Goal: Task Accomplishment & Management: Use online tool/utility

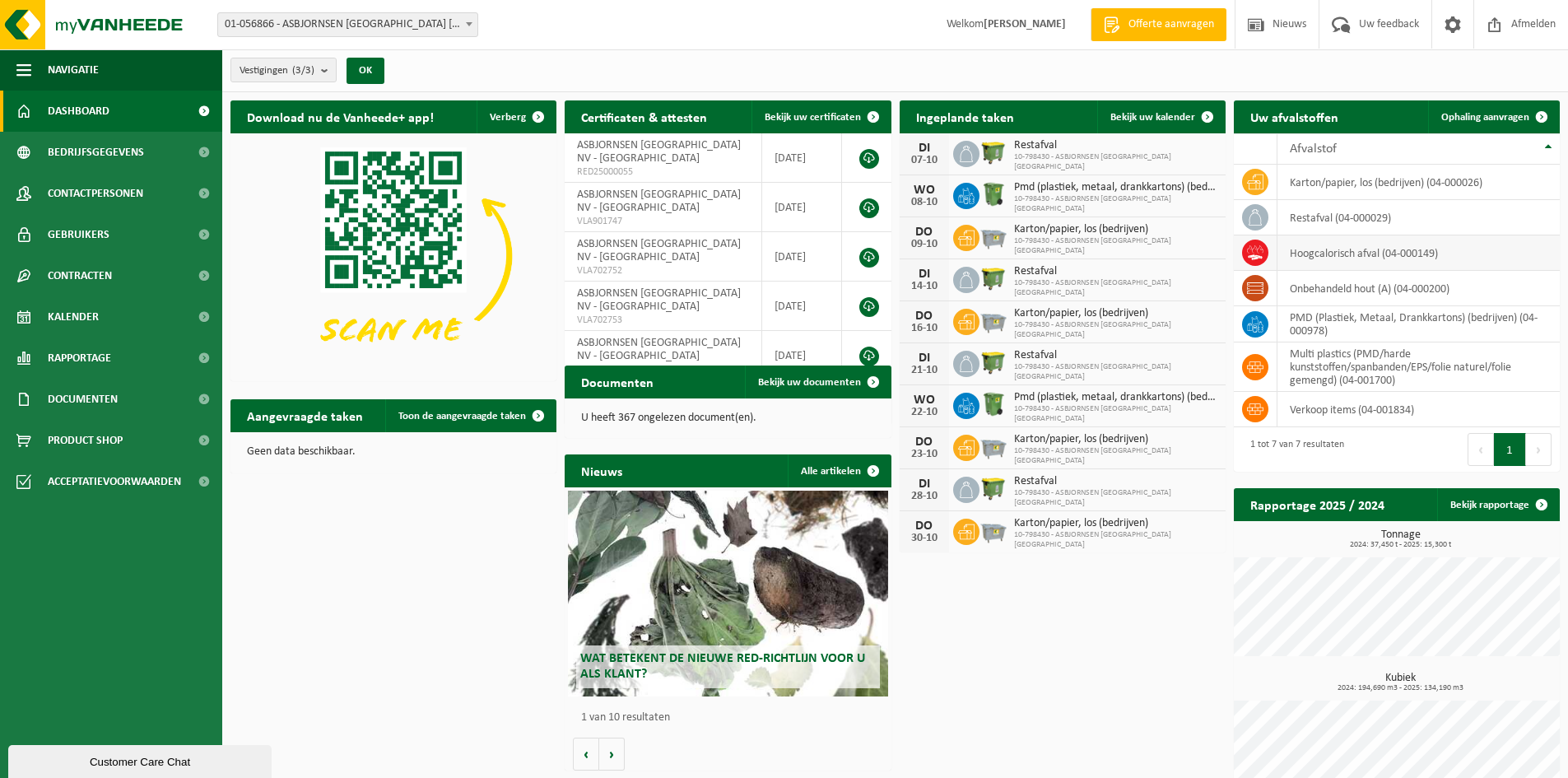
click at [1326, 250] on td "hoogcalorisch afval (04-000149)" at bounding box center [1418, 253] width 282 height 35
click at [1478, 123] on link "Ophaling aanvragen" at bounding box center [1492, 117] width 130 height 33
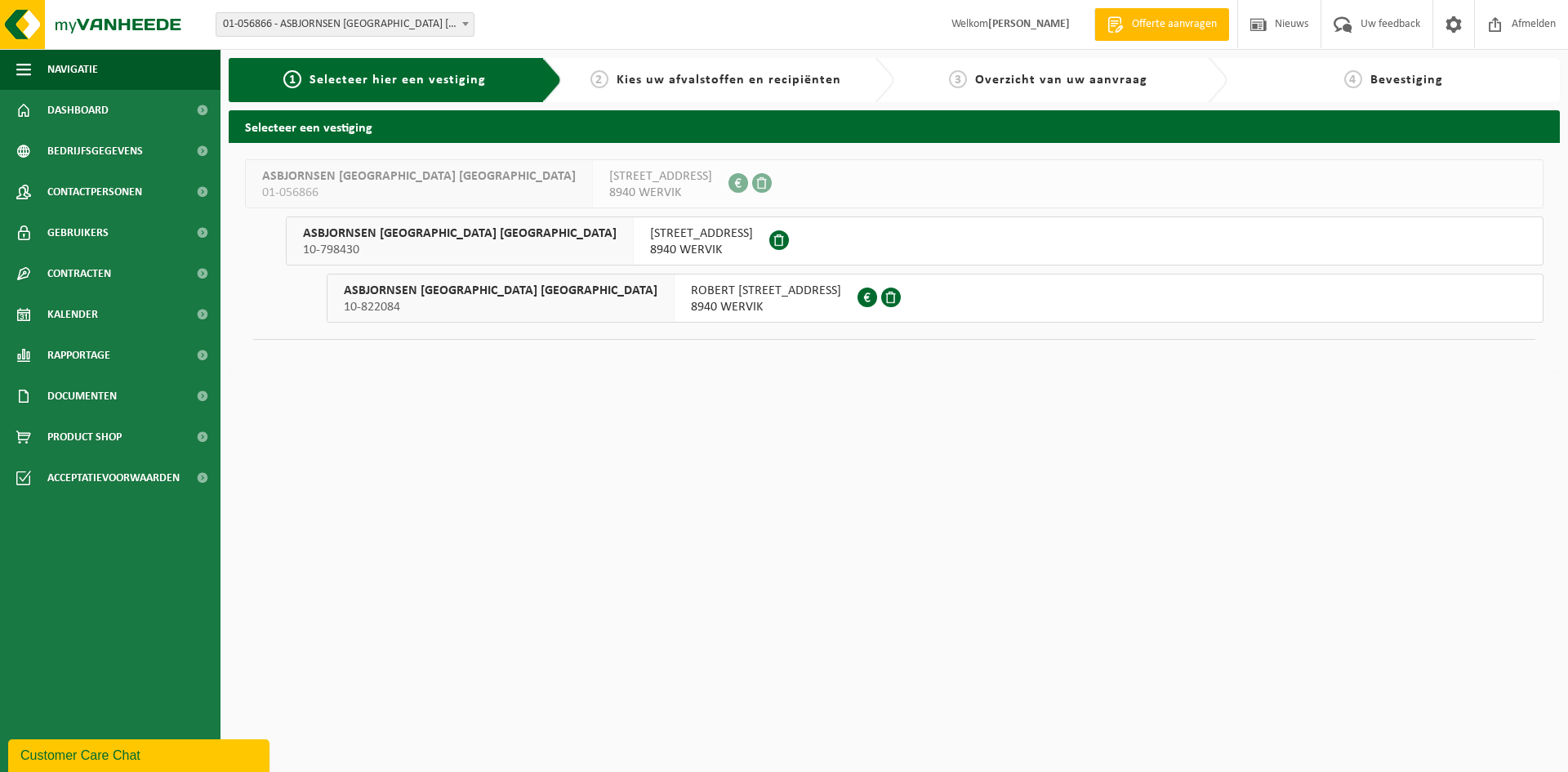
click at [650, 244] on span "8940 WERVIK" at bounding box center [702, 250] width 103 height 17
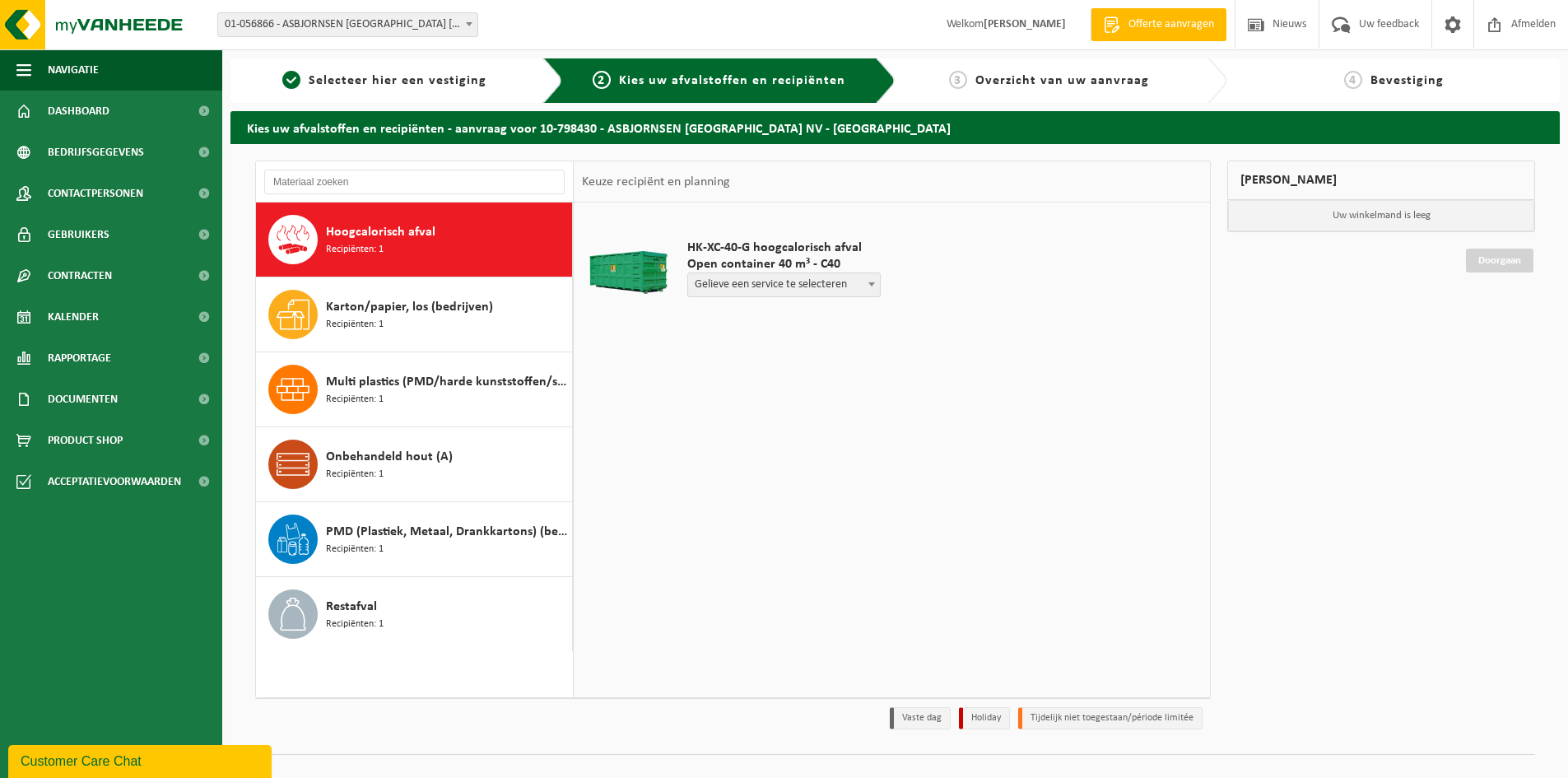
click at [505, 247] on div "Hoogcalorisch afval Recipiënten: 1" at bounding box center [447, 240] width 242 height 49
click at [868, 284] on span at bounding box center [871, 284] width 17 height 22
select select "P2PL-VEL-051417_HK-XC-40-GN-00_04-000149_46"
click at [755, 318] on input "text" at bounding box center [743, 315] width 112 height 21
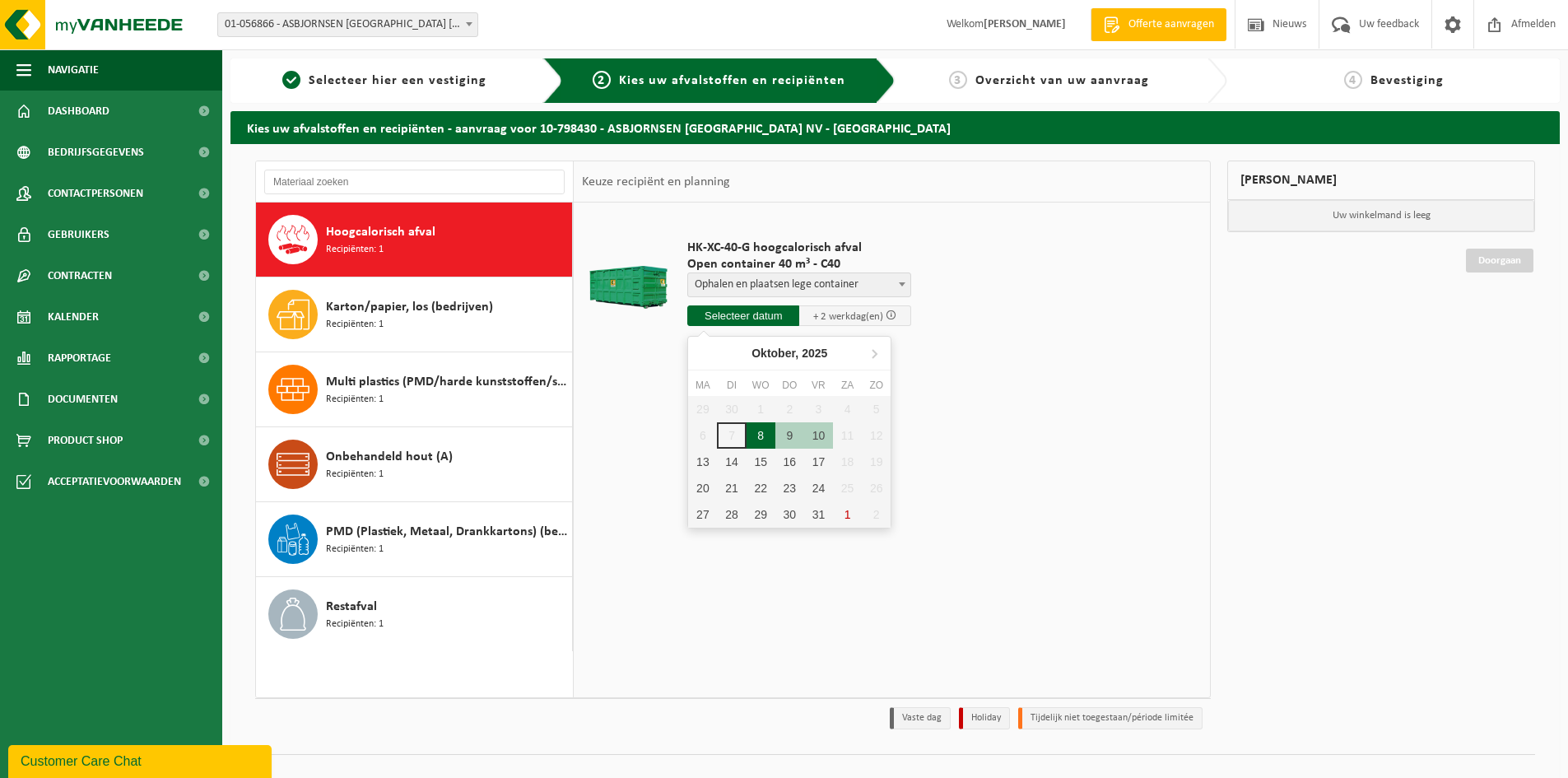
click at [764, 427] on div "8" at bounding box center [760, 435] width 28 height 27
type input "Van 2025-10-08"
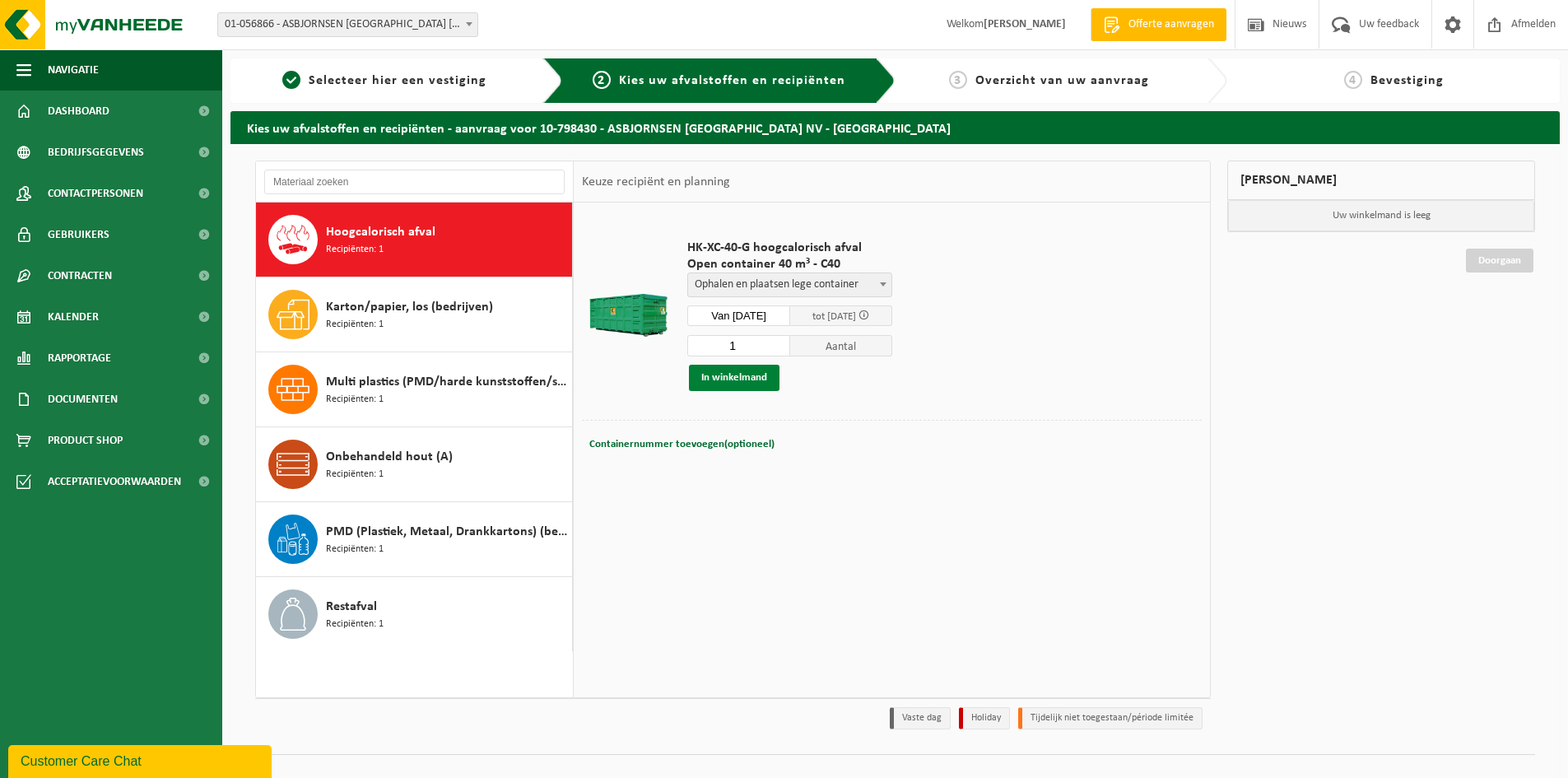
click at [738, 379] on button "In winkelmand" at bounding box center [734, 377] width 90 height 27
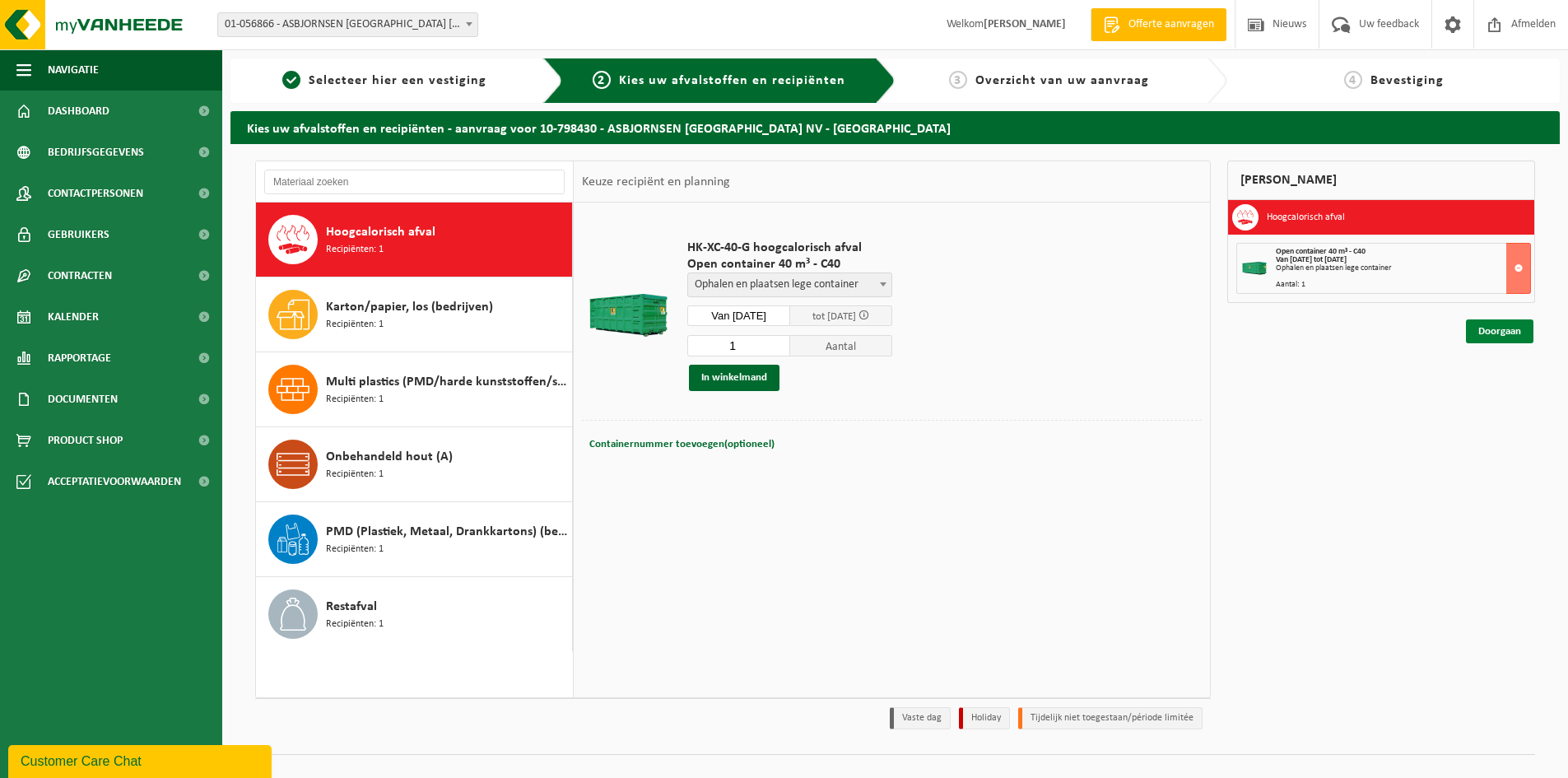
click at [1525, 326] on link "Doorgaan" at bounding box center [1499, 331] width 68 height 24
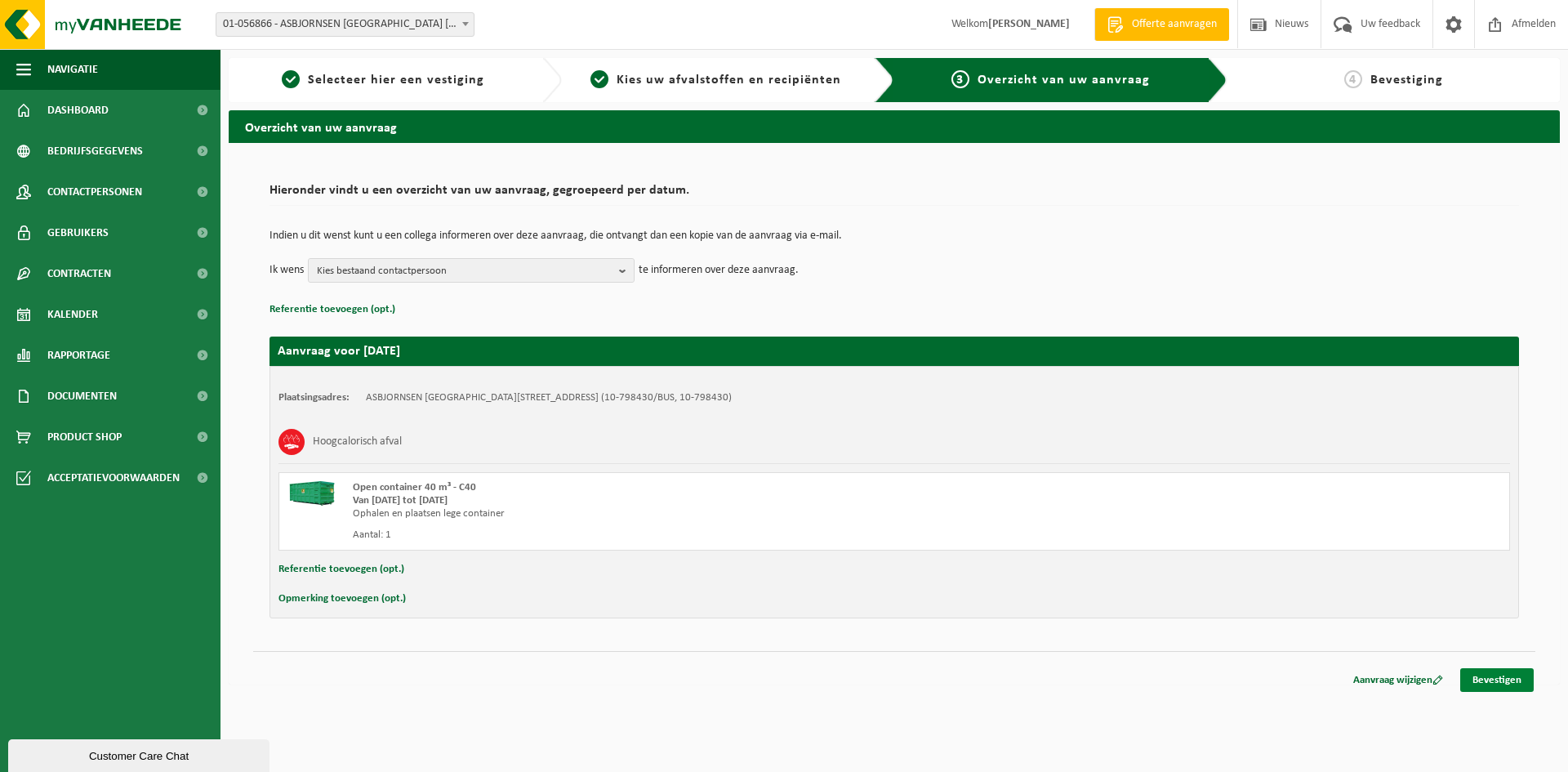
click at [1518, 675] on link "Bevestigen" at bounding box center [1497, 679] width 73 height 23
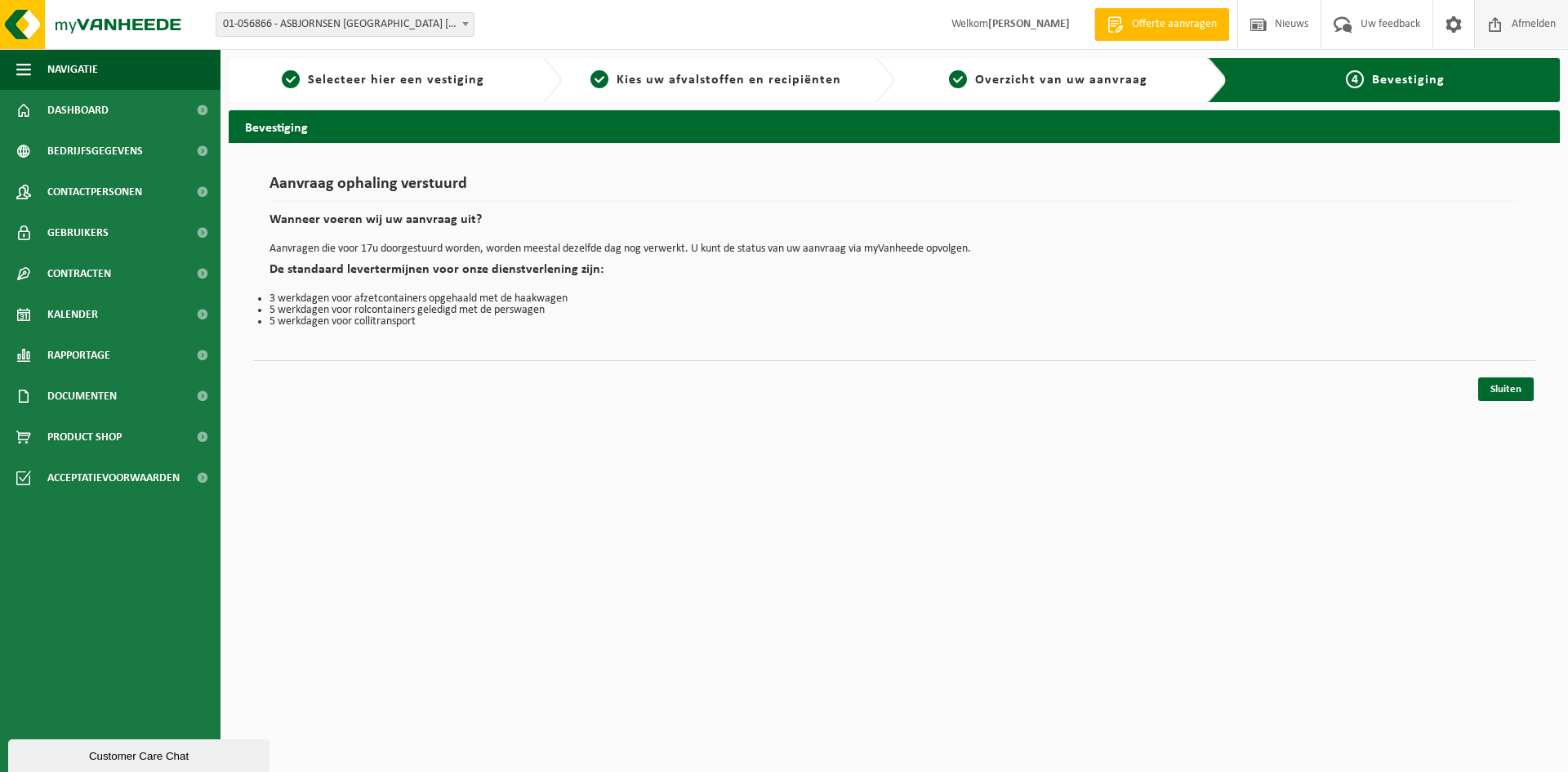
click at [1528, 26] on span "Afmelden" at bounding box center [1534, 23] width 53 height 48
